Goal: Task Accomplishment & Management: Use online tool/utility

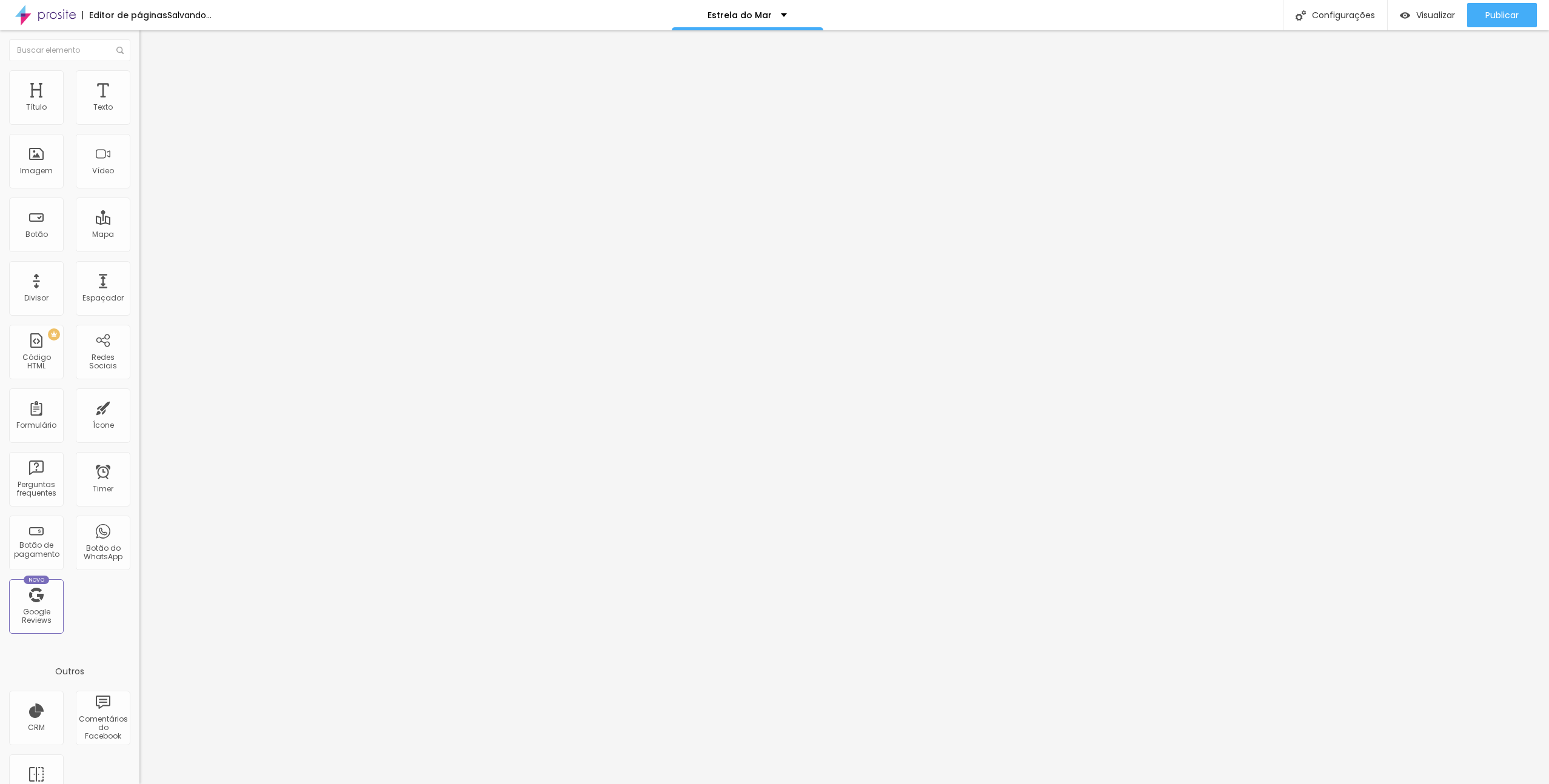
click at [139, 104] on span "Trocar imagem" at bounding box center [172, 99] width 66 height 10
click at [1497, 18] on span "Publicar" at bounding box center [1502, 15] width 33 height 9
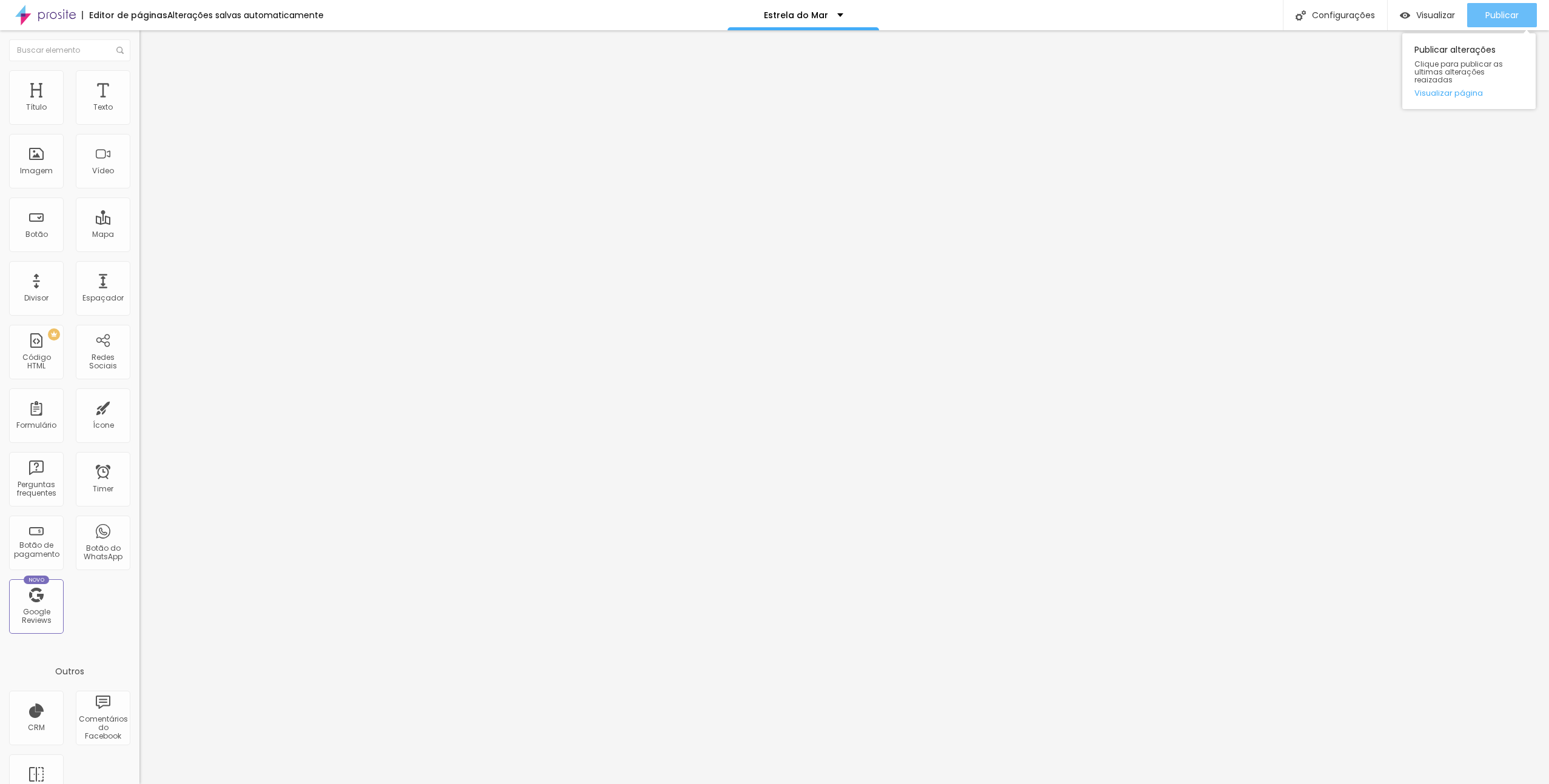
click at [1501, 24] on div "Publicar" at bounding box center [1502, 15] width 33 height 24
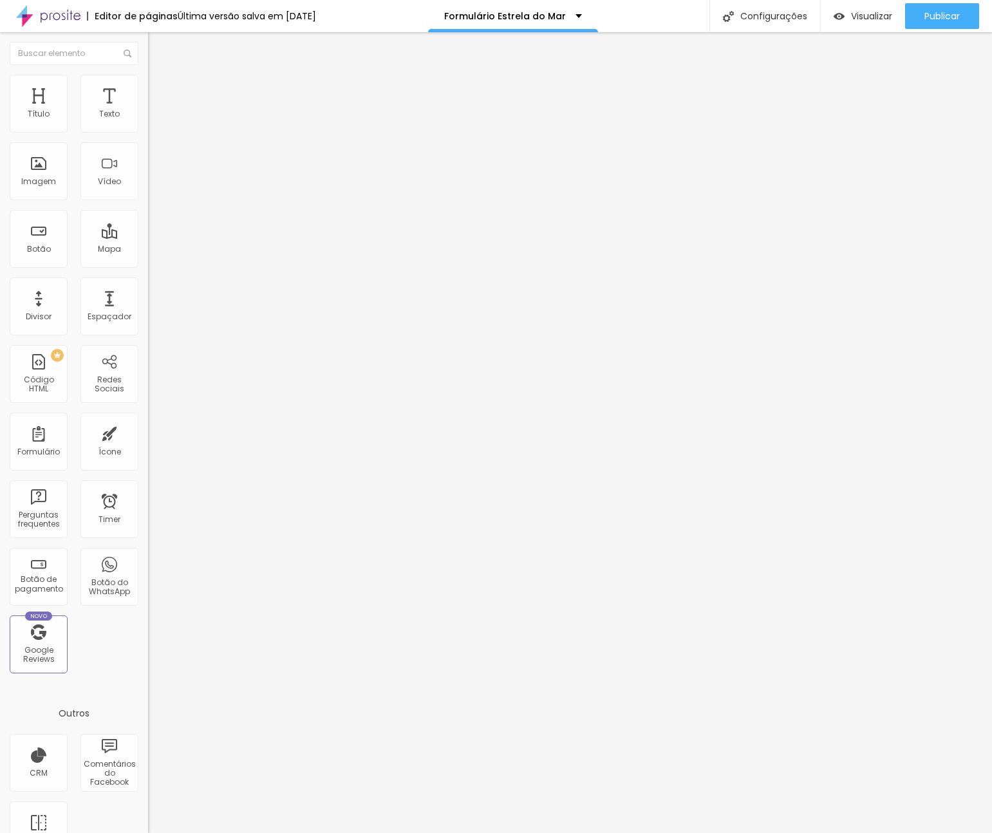
click at [156, 126] on div "LATI" at bounding box center [221, 120] width 131 height 12
click at [148, 122] on div "Formulário LATI" at bounding box center [222, 119] width 148 height 39
click at [148, 129] on span at bounding box center [152, 134] width 8 height 11
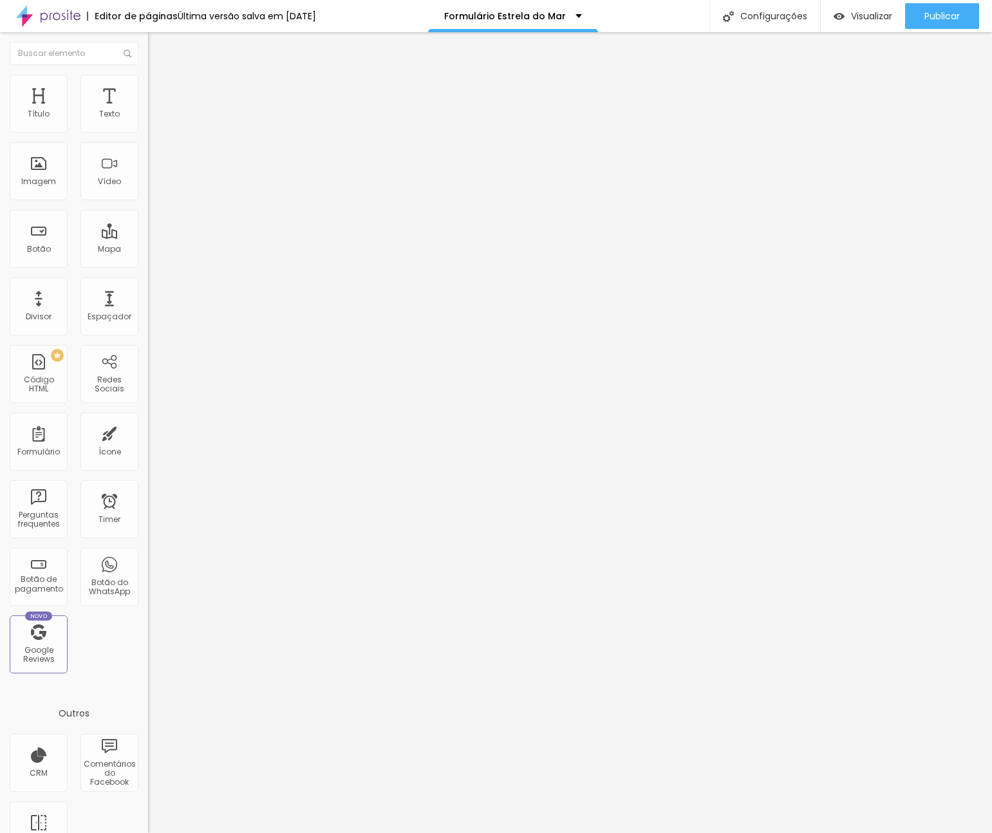
drag, startPoint x: 368, startPoint y: 446, endPoint x: 374, endPoint y: 489, distance: 43.5
type input "Bronze (6€)"
type input "Silver (22€)"
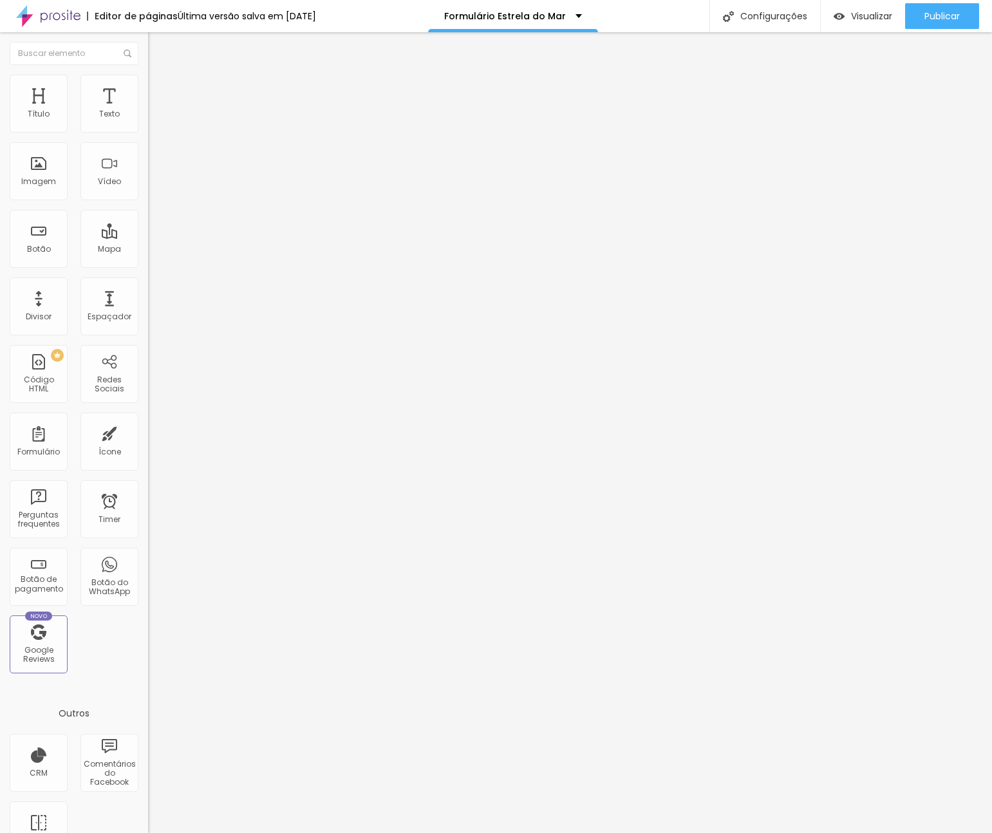
type input "Gold (26€)"
type input "Silver + Extra de Irmãos (28€)"
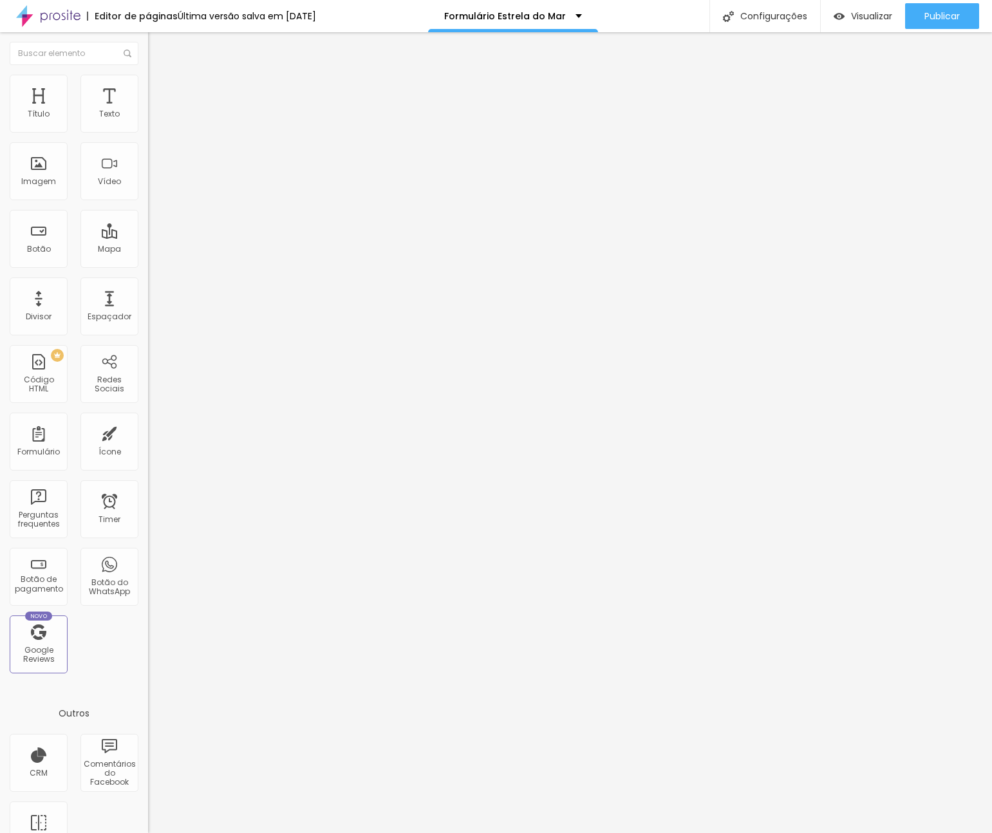
type input "Gold + Extra de Irmãos (32€)"
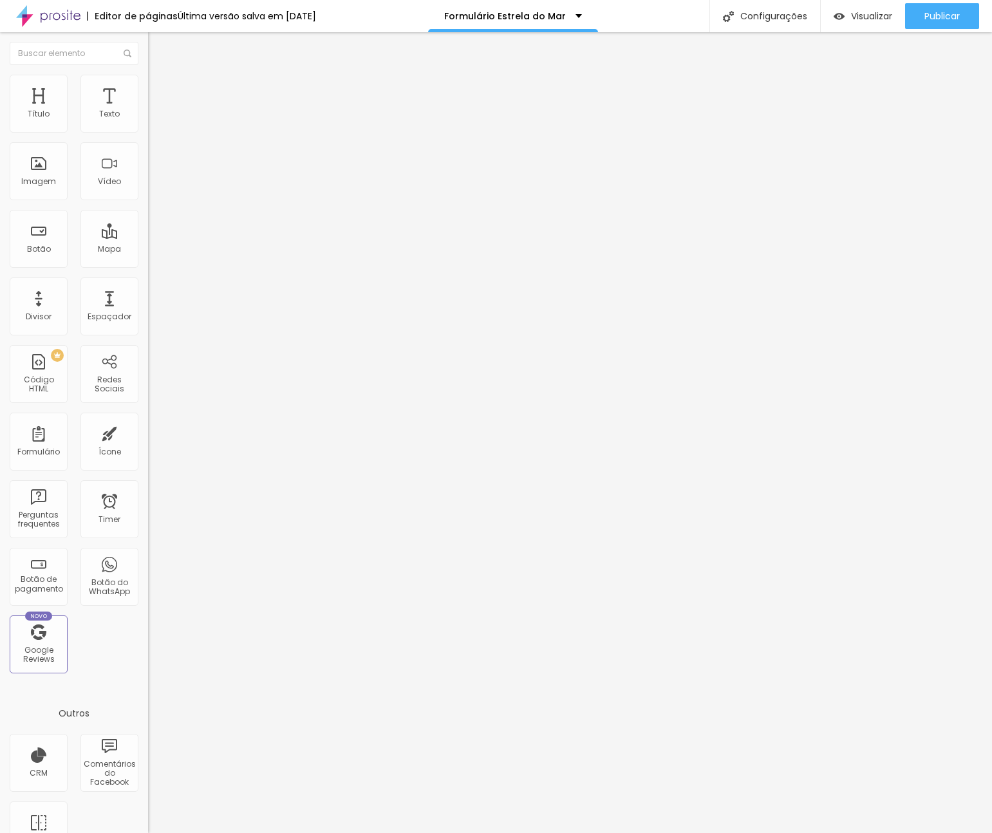
drag, startPoint x: 319, startPoint y: 341, endPoint x: 330, endPoint y: 390, distance: 50.0
type input "Berçário"
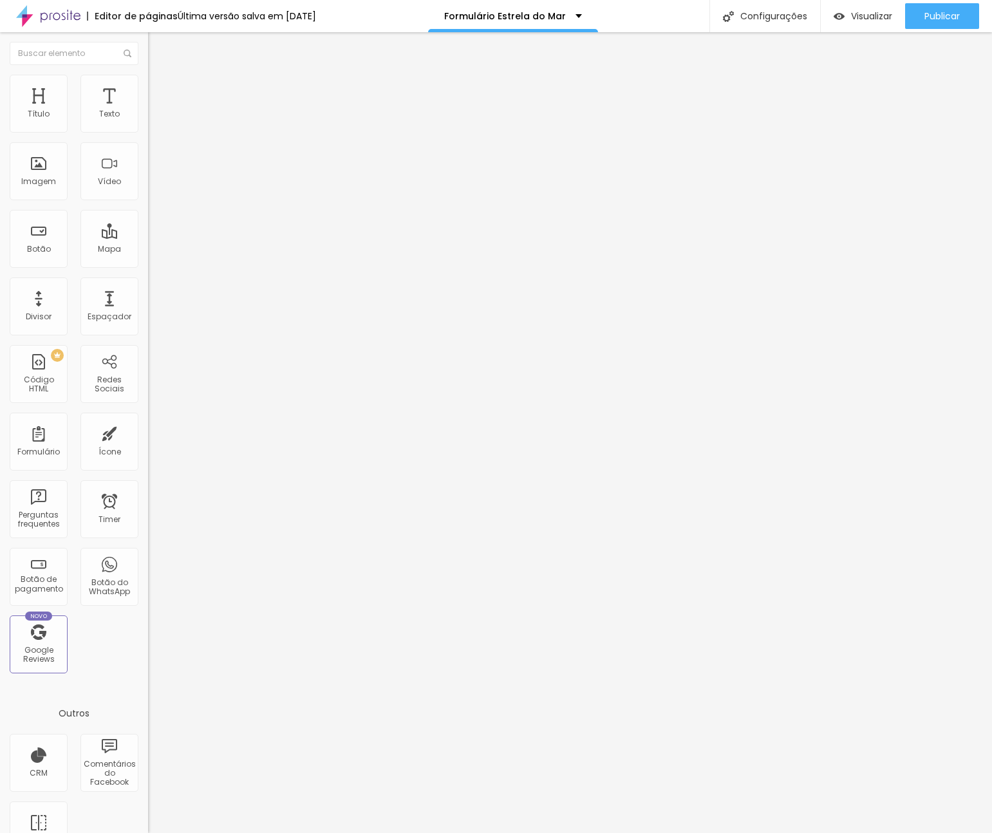
drag, startPoint x: 388, startPoint y: 373, endPoint x: 240, endPoint y: 368, distance: 148.8
drag, startPoint x: 330, startPoint y: 369, endPoint x: 491, endPoint y: 379, distance: 161.3
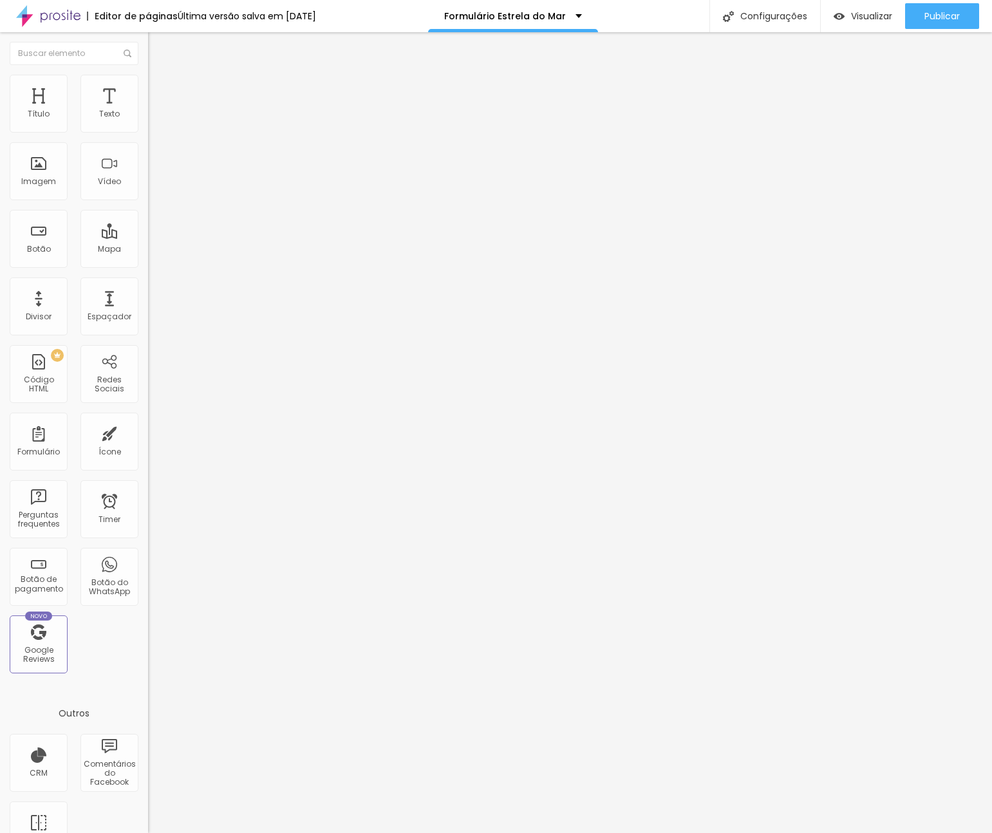
type input "Sala dos Finalistas"
drag, startPoint x: 369, startPoint y: 401, endPoint x: 330, endPoint y: 398, distance: 38.7
type input "Sala das Formiguinhas"
drag, startPoint x: 334, startPoint y: 428, endPoint x: 474, endPoint y: 431, distance: 140.4
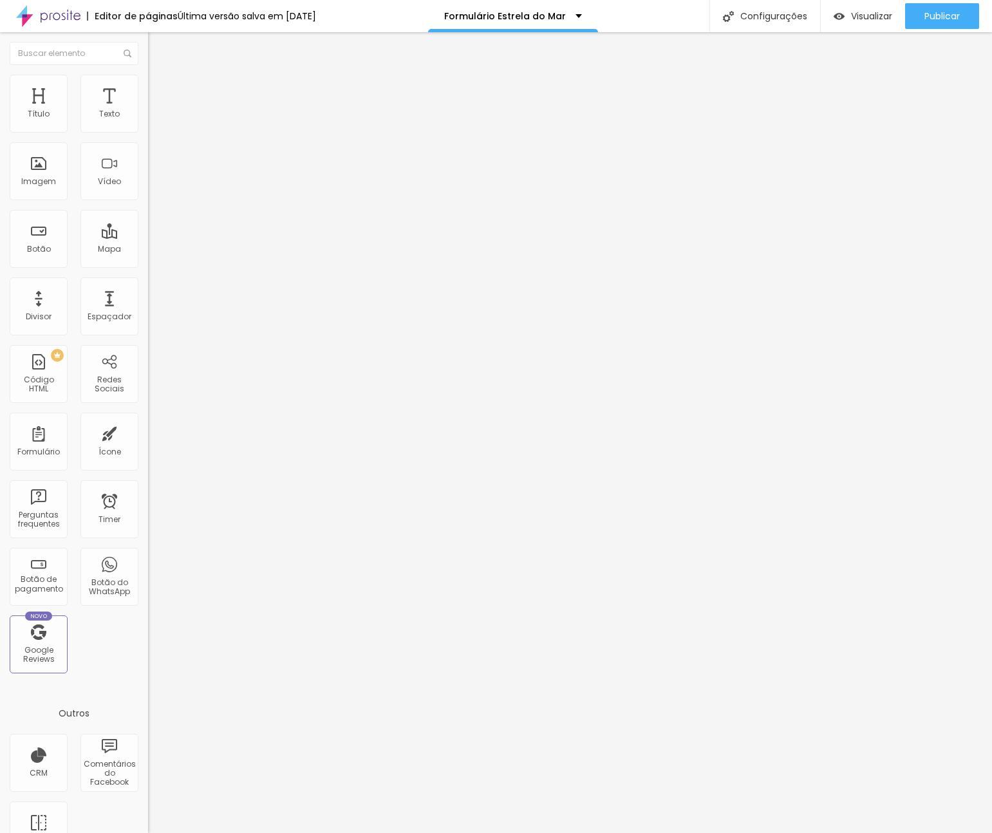
type input "Sala do Reino Encantado"
drag, startPoint x: 332, startPoint y: 459, endPoint x: 399, endPoint y: 462, distance: 67.1
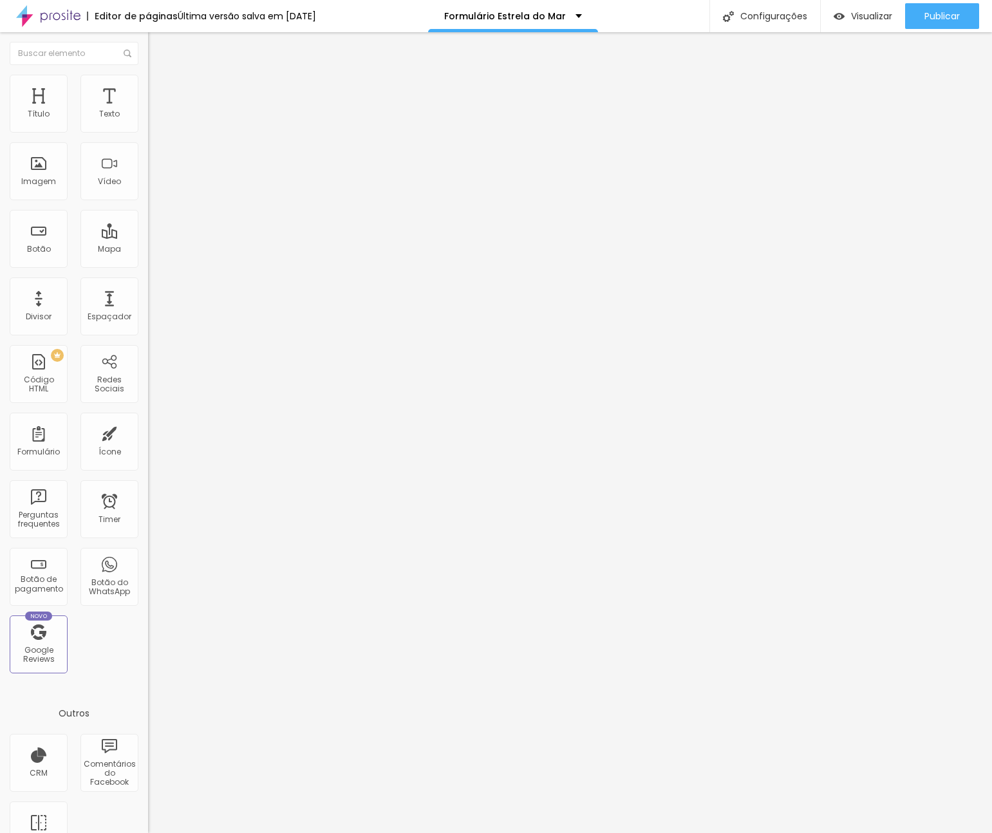
type input "Sala dos Gatinhos Curiosos"
drag, startPoint x: 599, startPoint y: 525, endPoint x: 918, endPoint y: 404, distance: 341.6
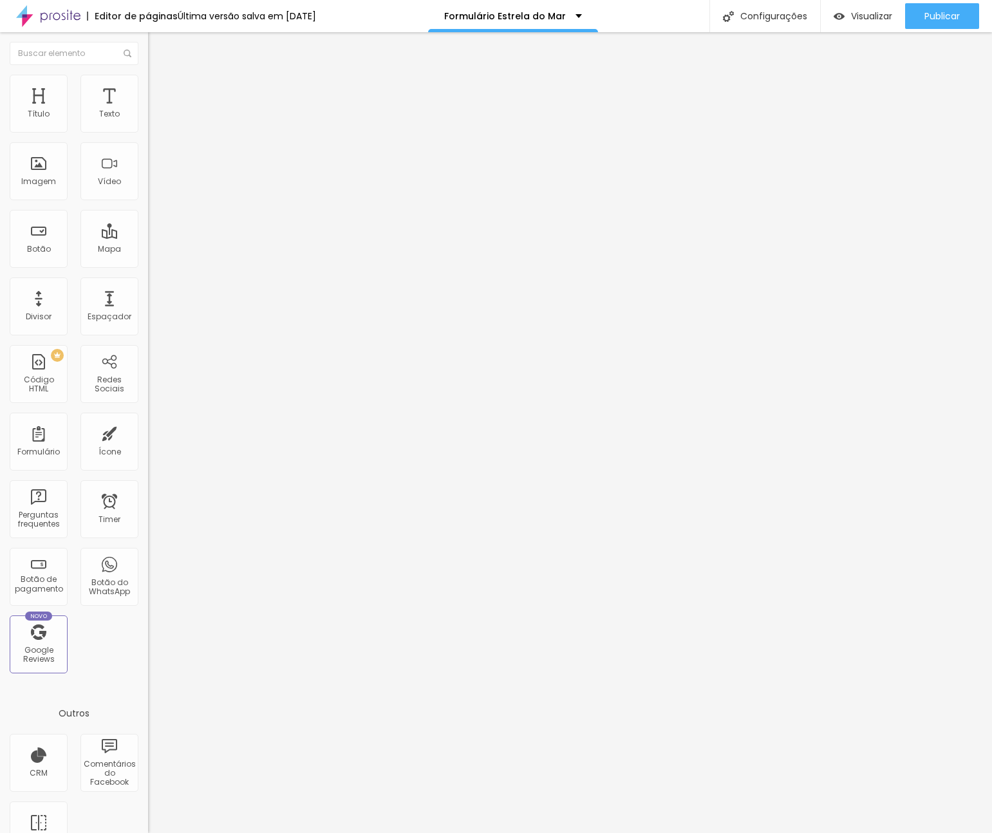
type input "Sala da Minnie"
drag, startPoint x: 328, startPoint y: 511, endPoint x: 433, endPoint y: 515, distance: 105.7
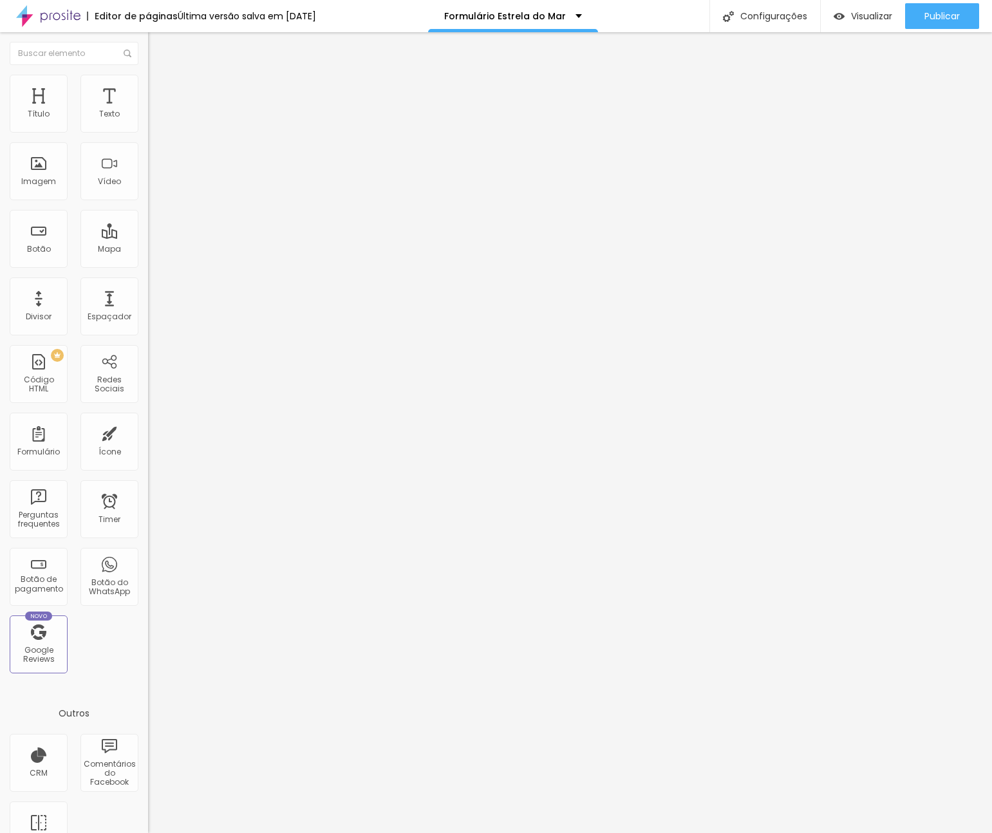
type input "Sala dos Marinheiros"
drag, startPoint x: 327, startPoint y: 542, endPoint x: 458, endPoint y: 540, distance: 130.7
type input "ATL"
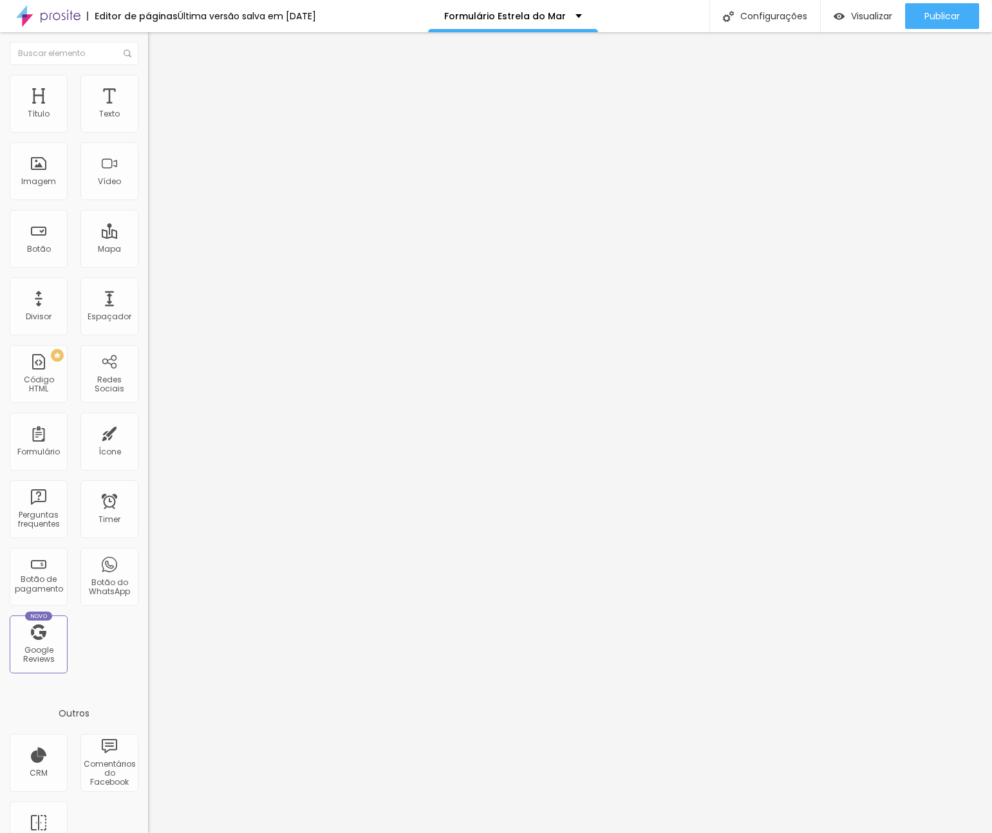
drag, startPoint x: 300, startPoint y: 545, endPoint x: 296, endPoint y: 330, distance: 215.1
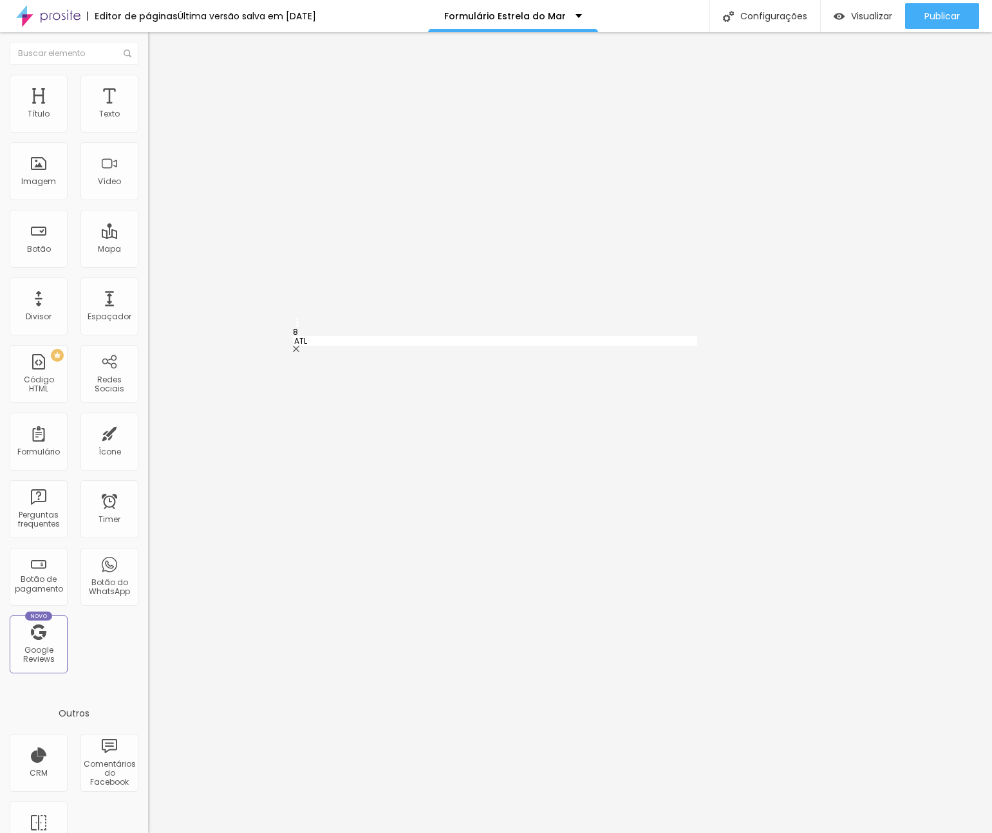
type input "ATL"
type input "Berçário"
type input "Sala dos Finalistas"
type input "Sala das Formiguinhas"
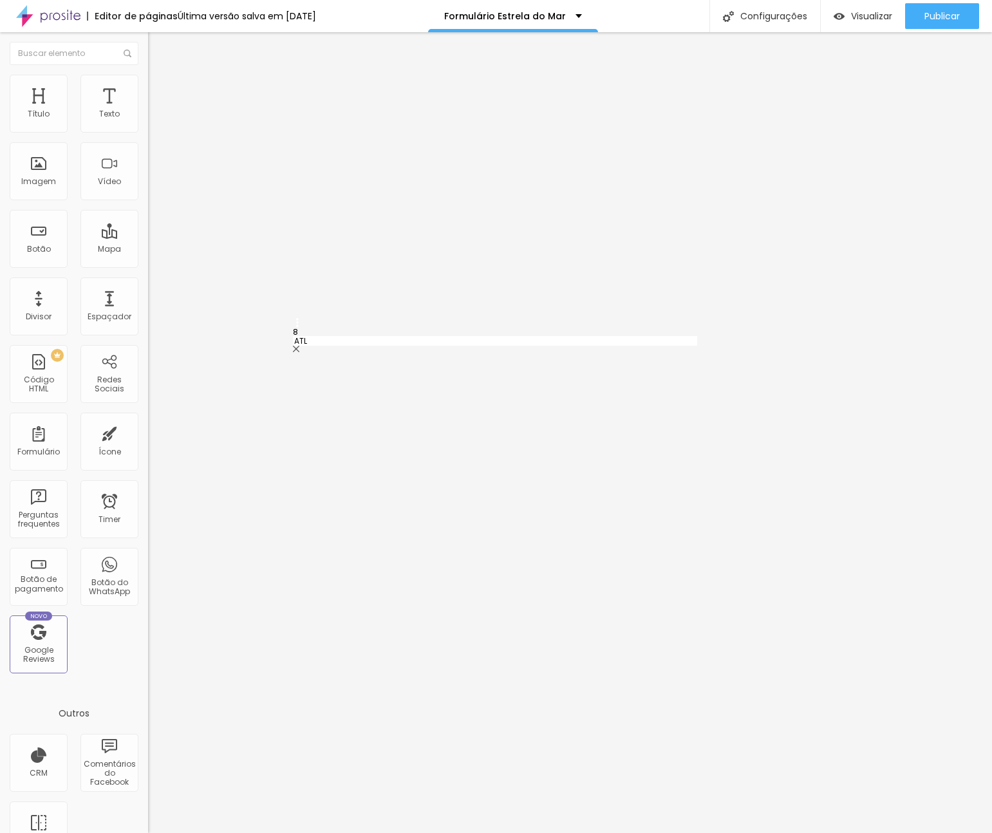
type input "Sala do Reino Encantado"
type input "Sala dos Gatinhos Curiosos"
type input "Sala da Minnie"
type input "Sala dos Marinheiros"
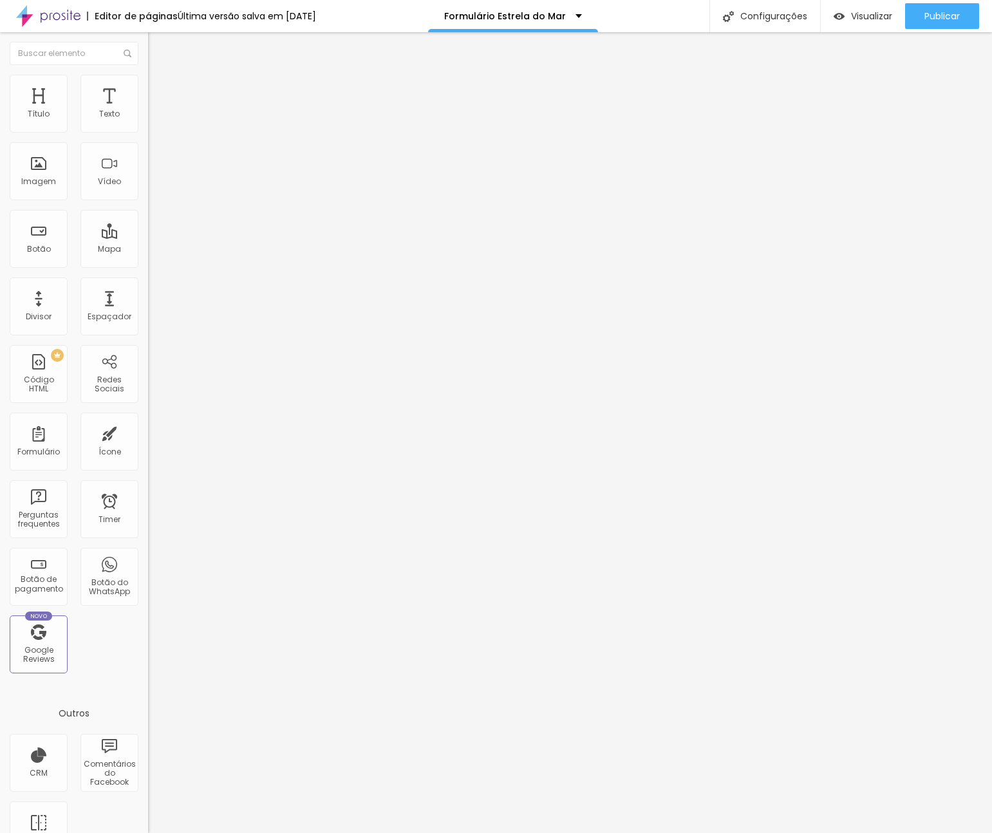
drag, startPoint x: 312, startPoint y: 401, endPoint x: 294, endPoint y: 399, distance: 17.5
drag, startPoint x: 301, startPoint y: 432, endPoint x: 299, endPoint y: 395, distance: 36.8
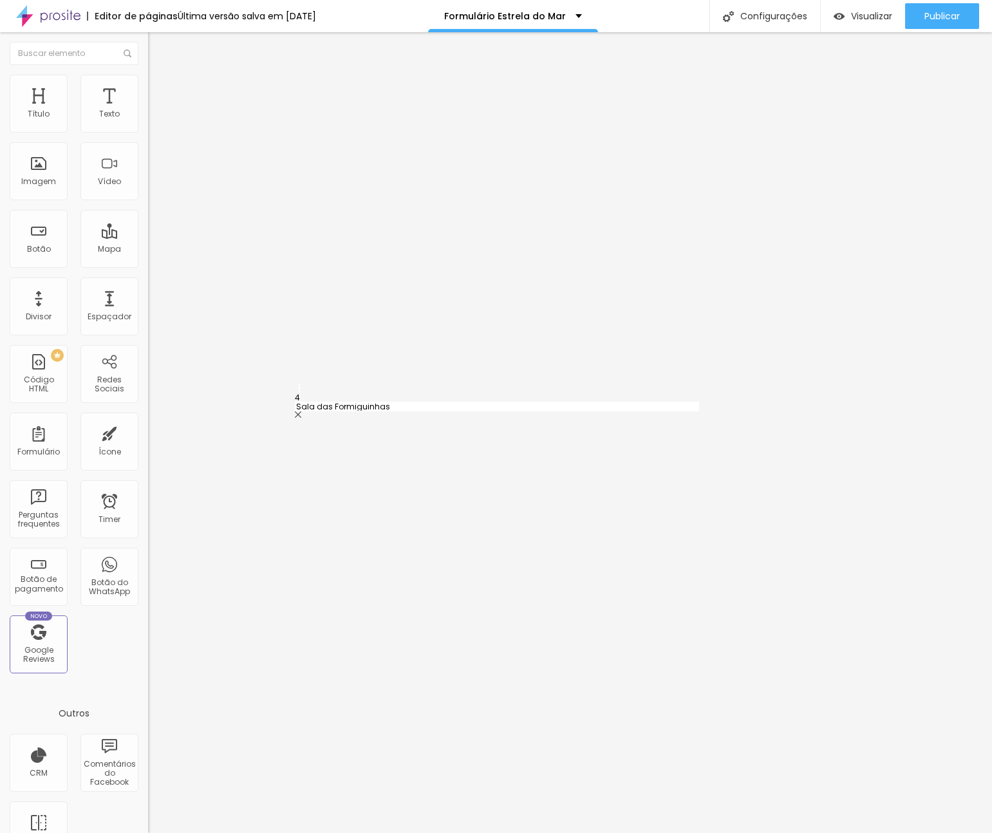
type input "Sala das Formiguinhas"
drag, startPoint x: 305, startPoint y: 460, endPoint x: 305, endPoint y: 428, distance: 32.2
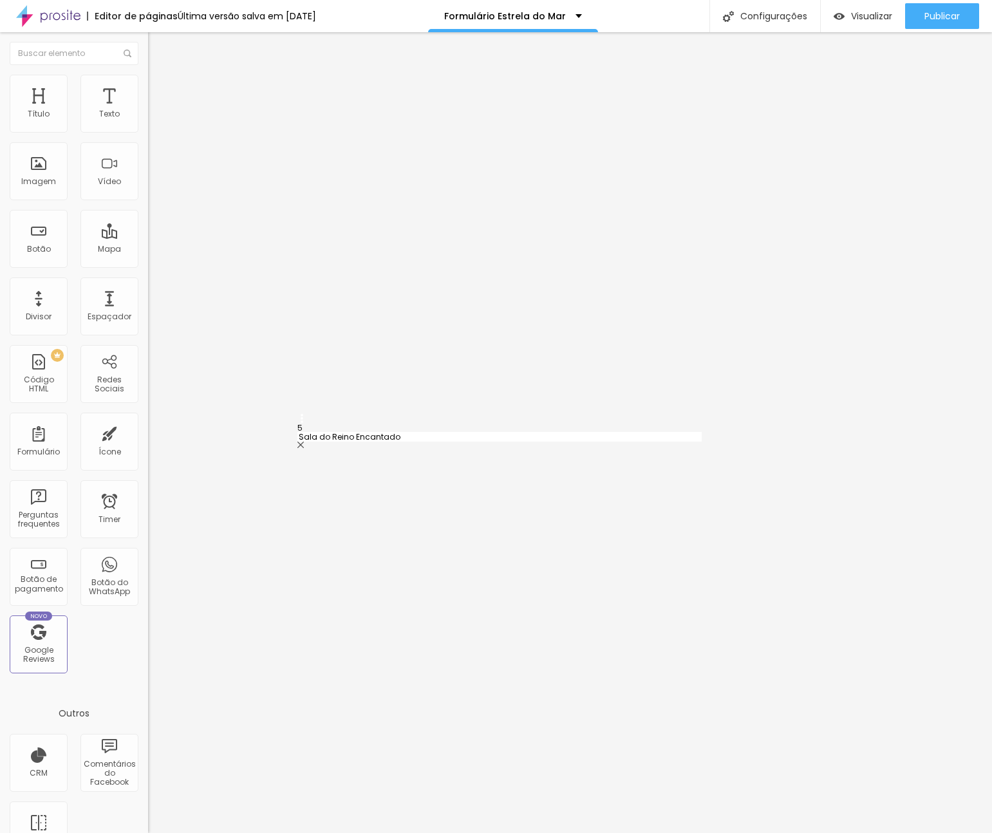
type input "Sala do Reino Encantado"
type input "Sala dos Finalistas"
drag, startPoint x: 304, startPoint y: 520, endPoint x: 307, endPoint y: 553, distance: 32.9
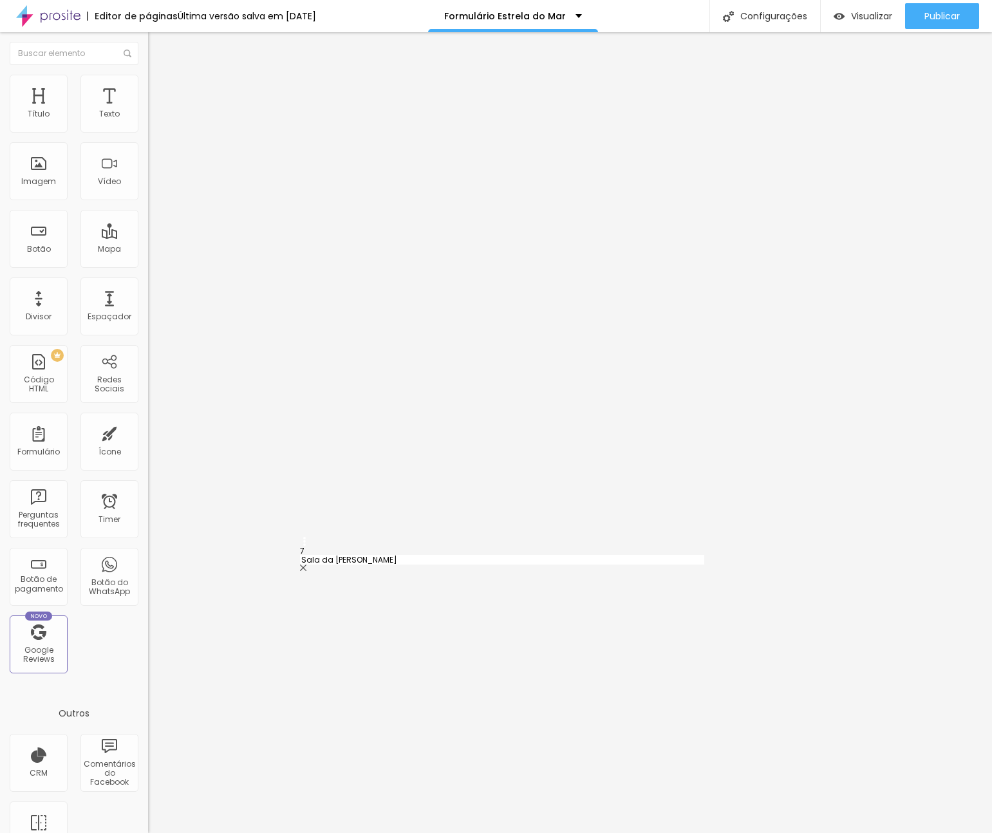
type input "Sala dos Marinheiros"
type input "Sala da Minnie"
drag, startPoint x: 303, startPoint y: 429, endPoint x: 298, endPoint y: 549, distance: 120.6
type input "Sala dos Finalistas"
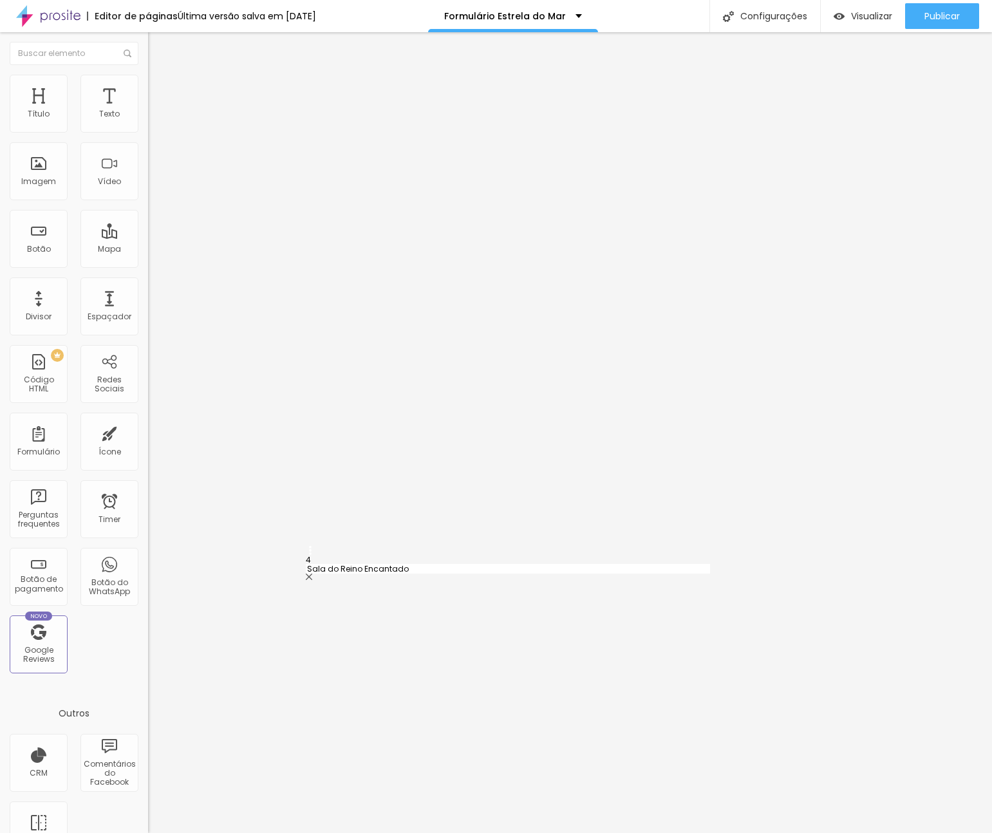
type input "Sala dos Gatinhos Curiosos"
type input "Sala dos Marinheiros"
type input "Sala da Minnie"
type input "Sala do Reino Encantado"
drag, startPoint x: 302, startPoint y: 398, endPoint x: 302, endPoint y: 433, distance: 35.4
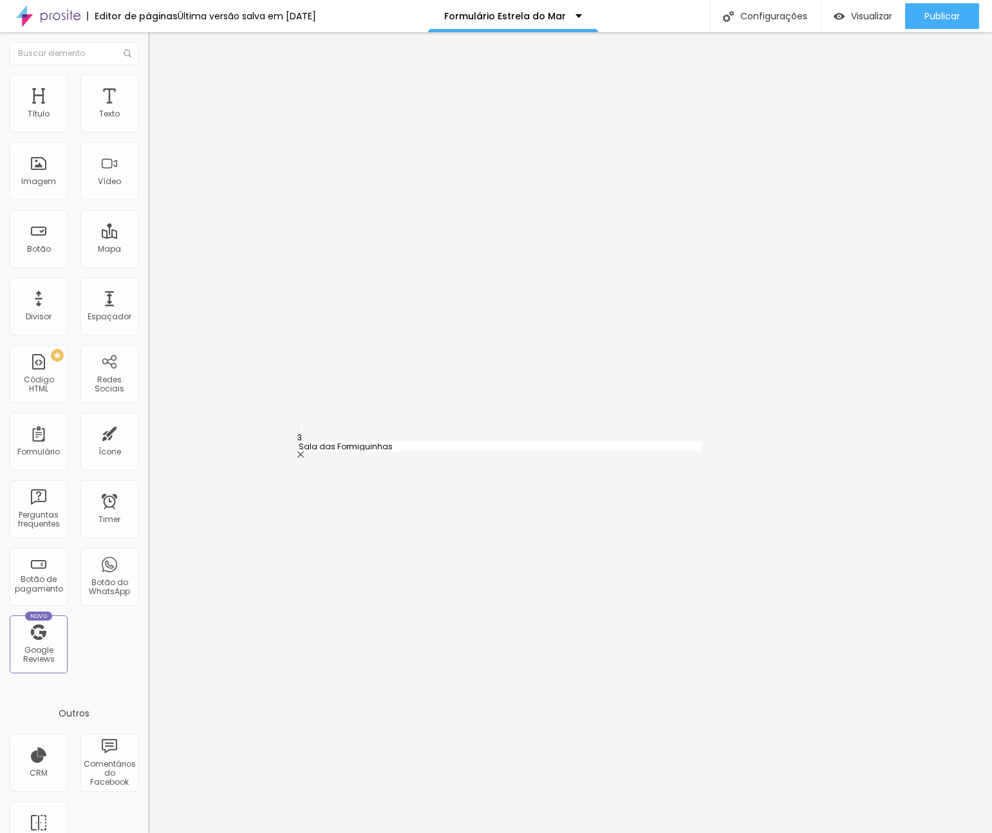
type input "Sala dos Finalistas"
type input "Sala das Formiguinhas"
click at [148, 130] on img at bounding box center [152, 134] width 8 height 8
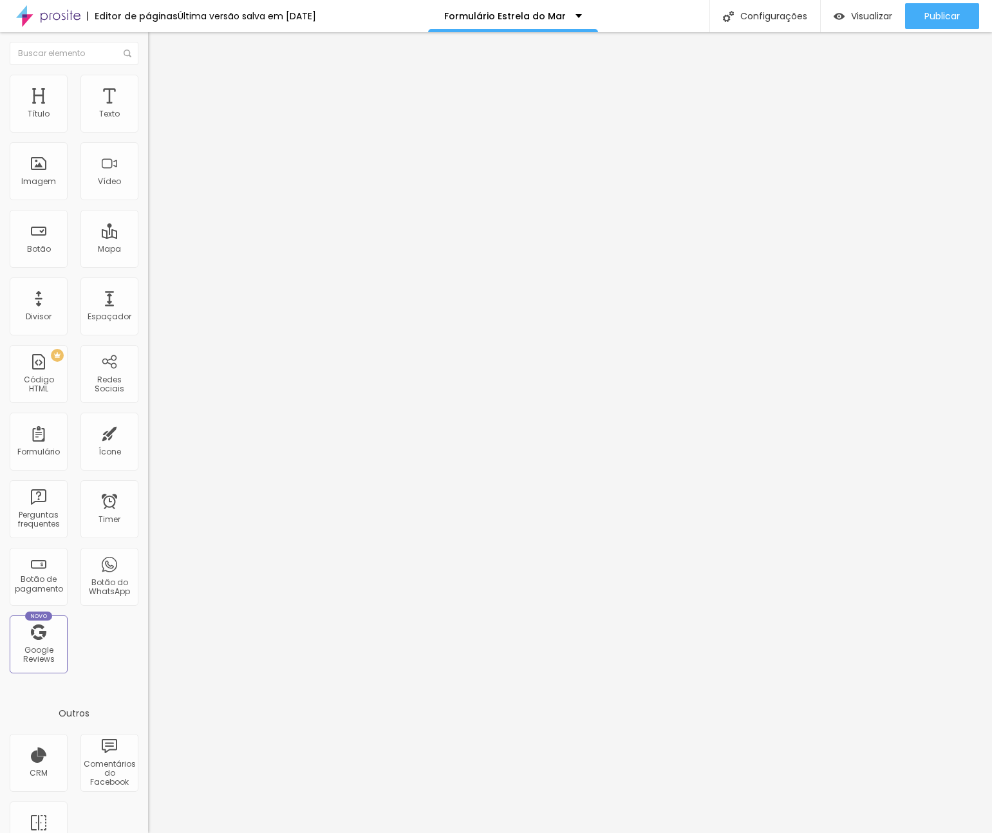
scroll to position [0, 0]
click at [711, 833] on div at bounding box center [496, 847] width 992 height 12
click at [156, 126] on div "LATI" at bounding box center [221, 120] width 131 height 12
click at [148, 124] on div "Formulário LATI" at bounding box center [222, 119] width 148 height 39
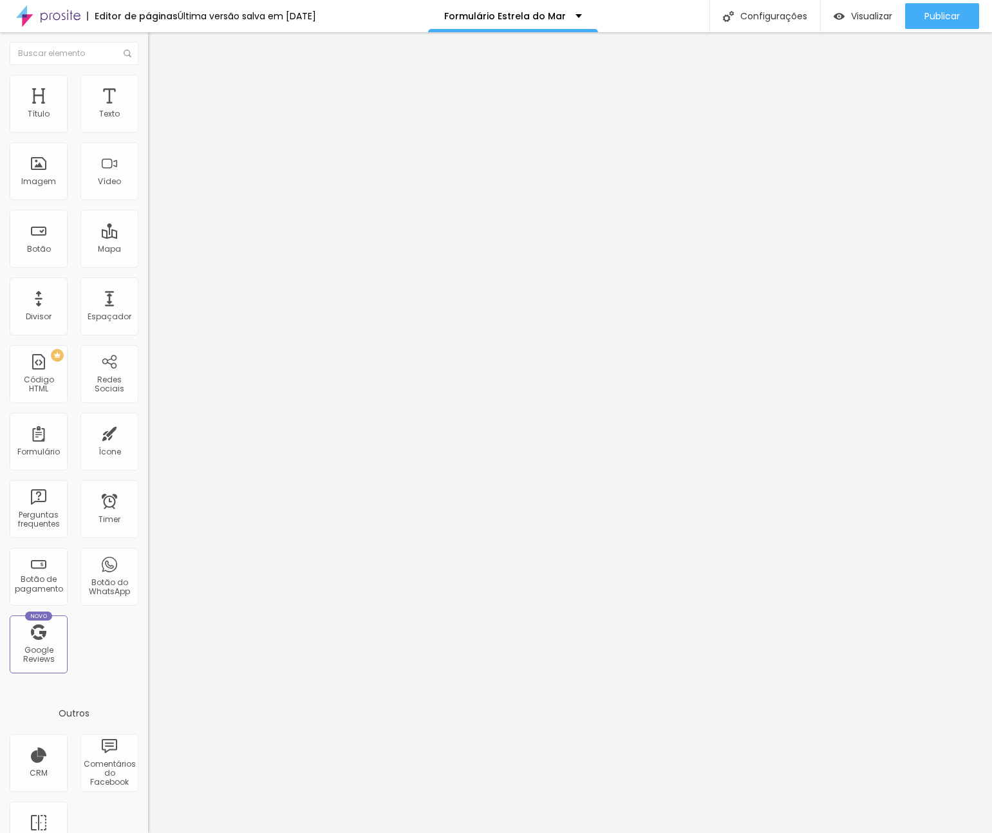
click at [148, 129] on span at bounding box center [152, 134] width 8 height 11
type input "Estrela do Mar"
